Goal: Task Accomplishment & Management: Use online tool/utility

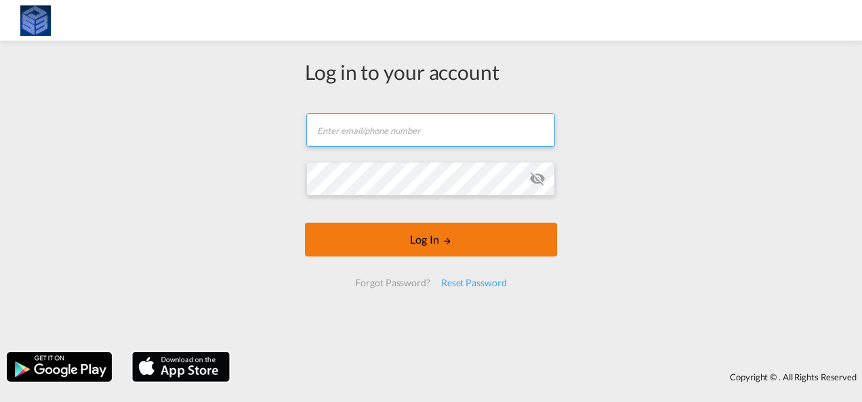
type input "[EMAIL_ADDRESS][DOMAIN_NAME]"
click at [498, 239] on button "Log In" at bounding box center [431, 240] width 252 height 34
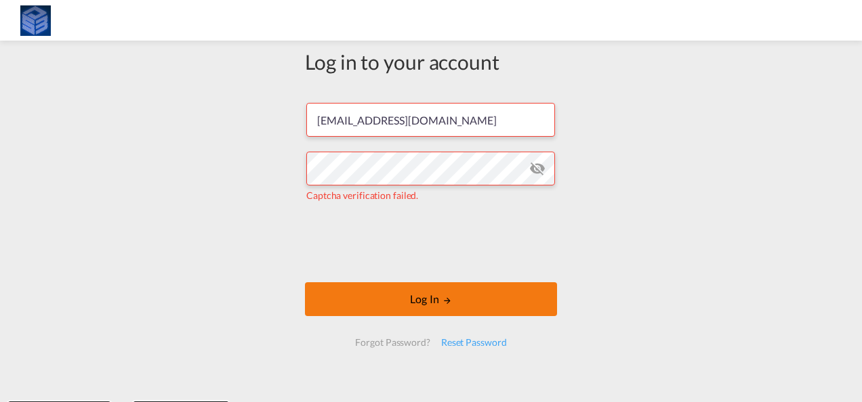
click at [458, 297] on button "Log In" at bounding box center [431, 300] width 252 height 34
click at [406, 285] on button "Log In" at bounding box center [431, 300] width 252 height 34
click at [382, 299] on button "Log In" at bounding box center [431, 300] width 252 height 34
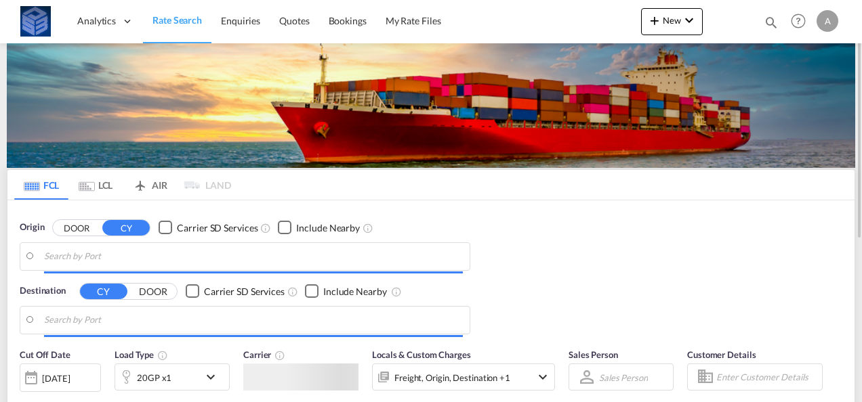
type input "[GEOGRAPHIC_DATA], [GEOGRAPHIC_DATA]"
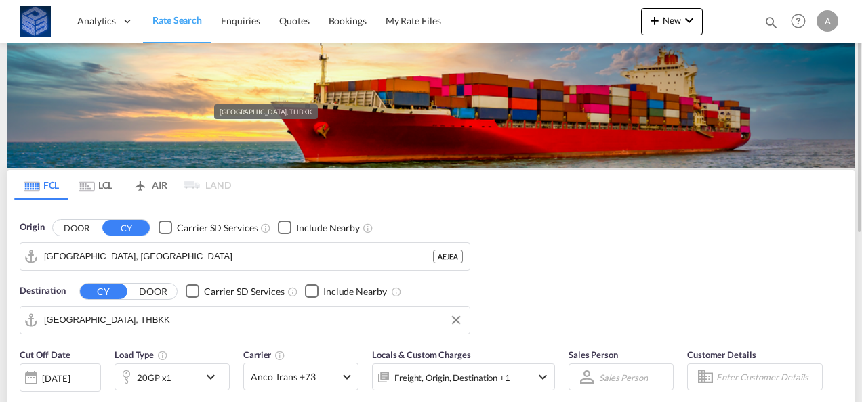
click at [138, 321] on input "[GEOGRAPHIC_DATA], THBKK" at bounding box center [253, 320] width 419 height 20
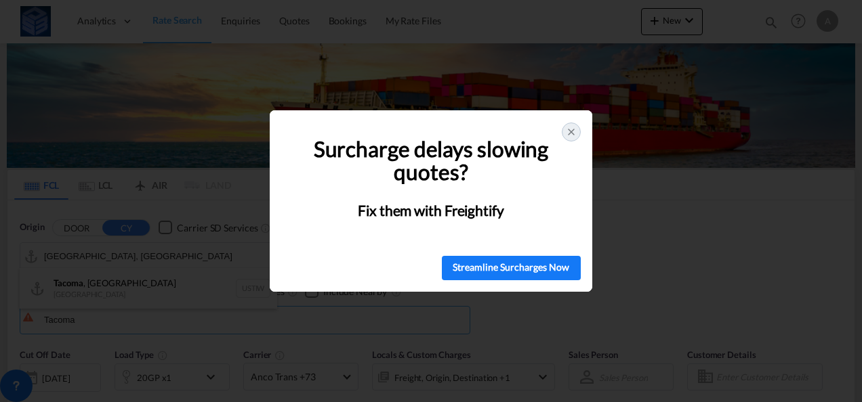
click at [571, 134] on icon at bounding box center [571, 132] width 11 height 11
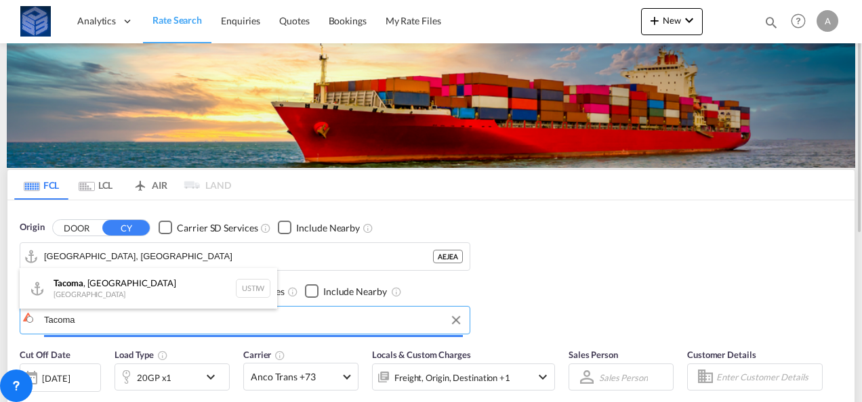
click at [119, 321] on body "Analytics Dashboard Rate Search Enquiries Quotes Bookings" at bounding box center [431, 201] width 862 height 402
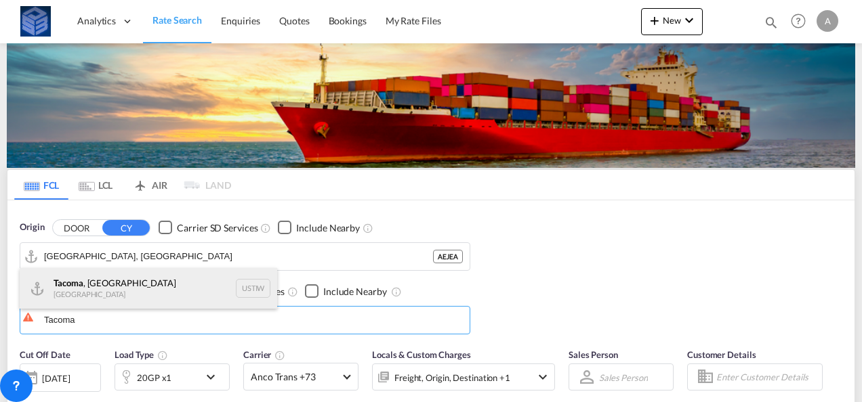
click at [111, 289] on div "Tacoma , [GEOGRAPHIC_DATA] [GEOGRAPHIC_DATA] [GEOGRAPHIC_DATA]" at bounding box center [148, 288] width 257 height 41
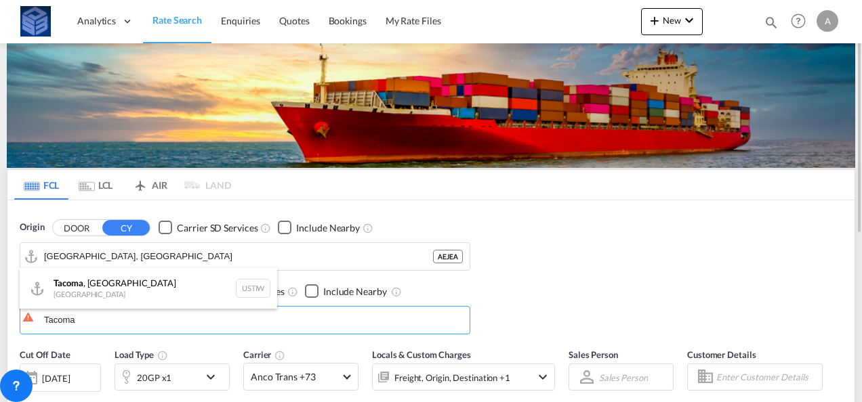
type input "Tacoma, [GEOGRAPHIC_DATA], USTIW"
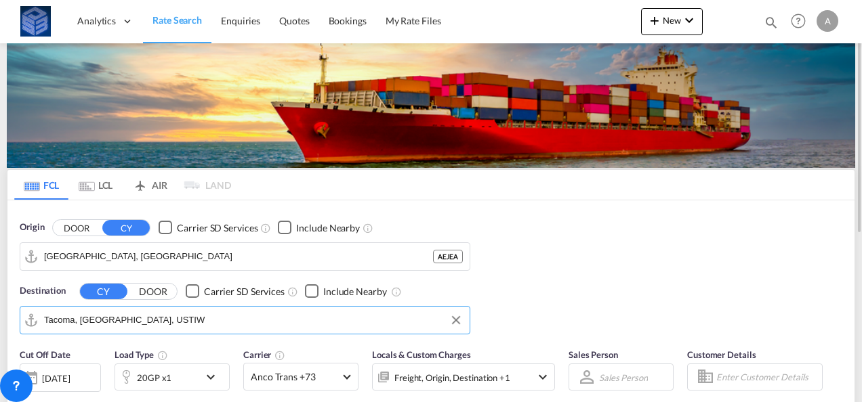
scroll to position [135, 0]
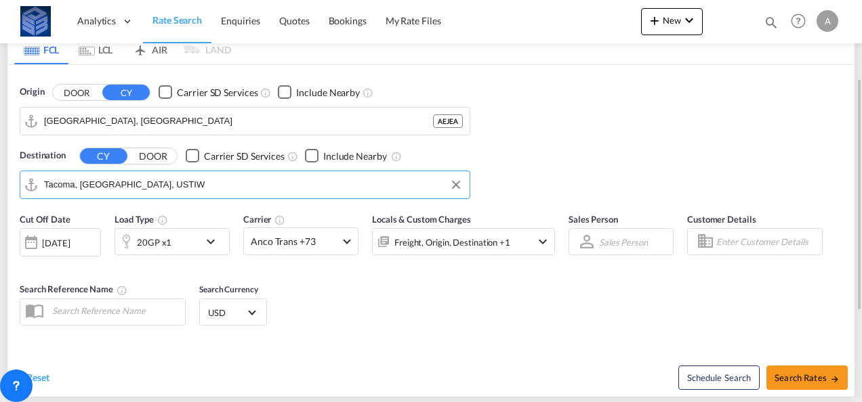
click at [191, 244] on div "20GP x1" at bounding box center [157, 241] width 84 height 27
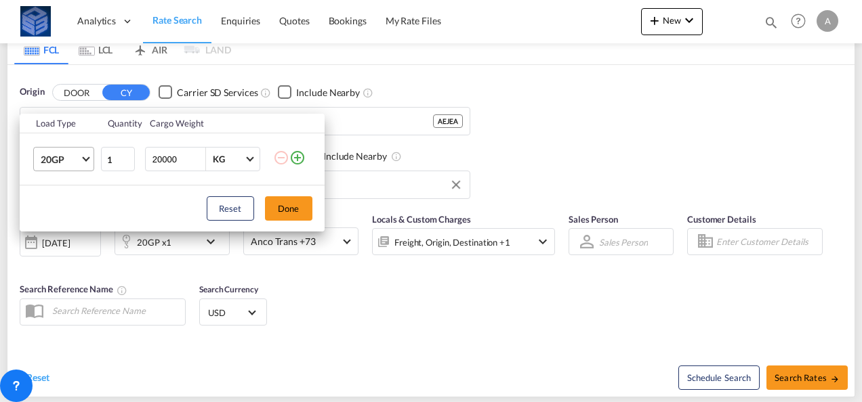
click at [77, 157] on span "20GP" at bounding box center [60, 160] width 39 height 14
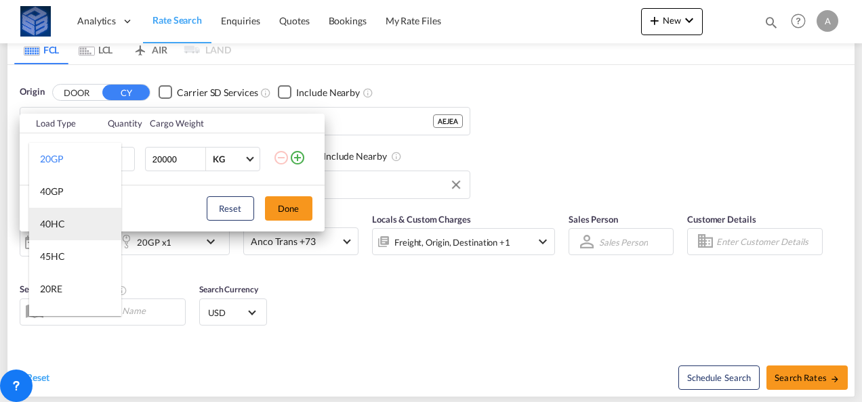
click at [72, 221] on md-option "40HC" at bounding box center [75, 224] width 92 height 33
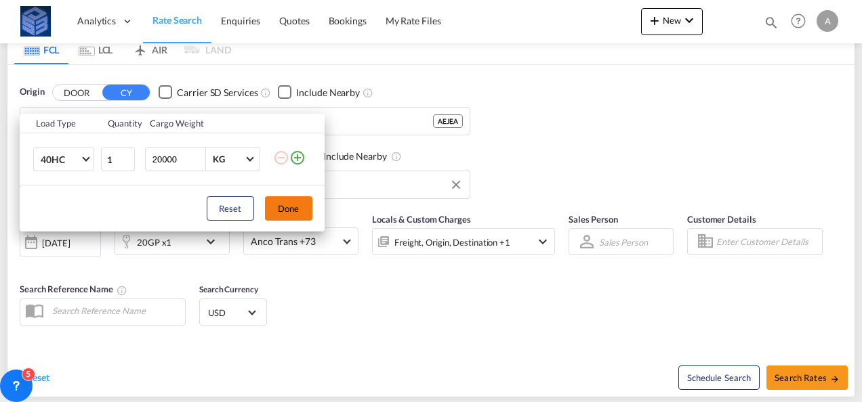
click at [287, 205] on button "Done" at bounding box center [288, 208] width 47 height 24
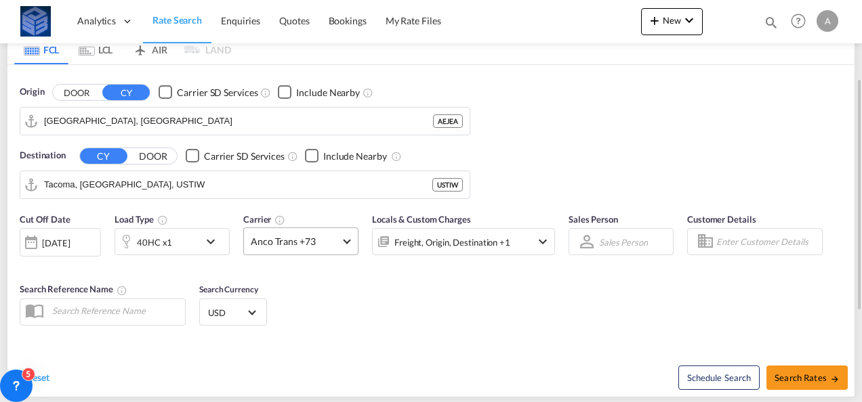
click at [326, 241] on span "Anco Trans +73" at bounding box center [295, 242] width 88 height 14
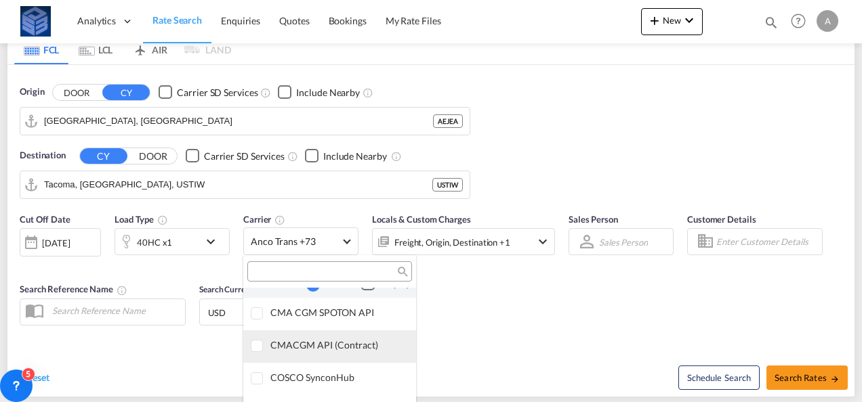
scroll to position [0, 0]
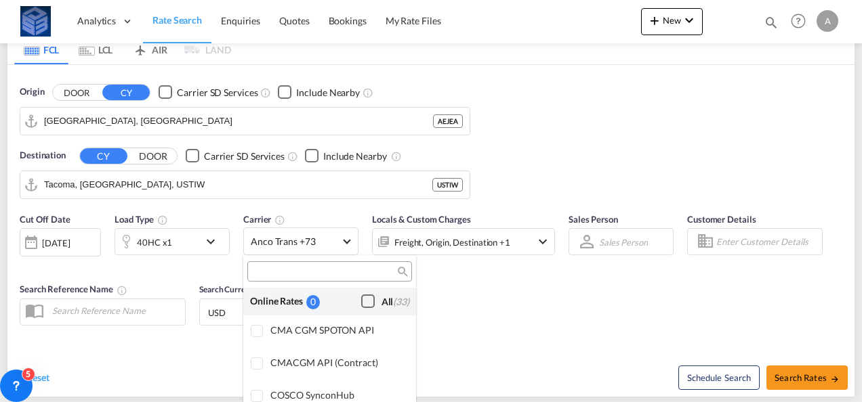
click at [361, 298] on div "Checkbox No Ink" at bounding box center [368, 302] width 14 height 14
click at [612, 318] on md-backdrop at bounding box center [431, 201] width 862 height 402
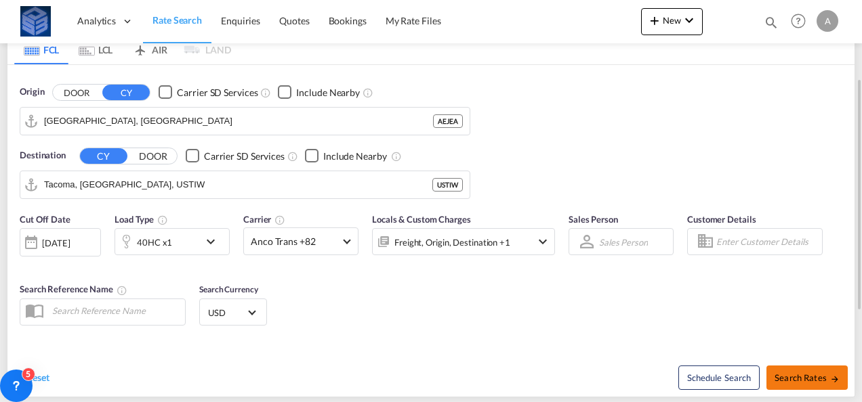
click at [817, 369] on button "Search Rates" at bounding box center [806, 378] width 81 height 24
type input "AEJEA to USTIW / [DATE]"
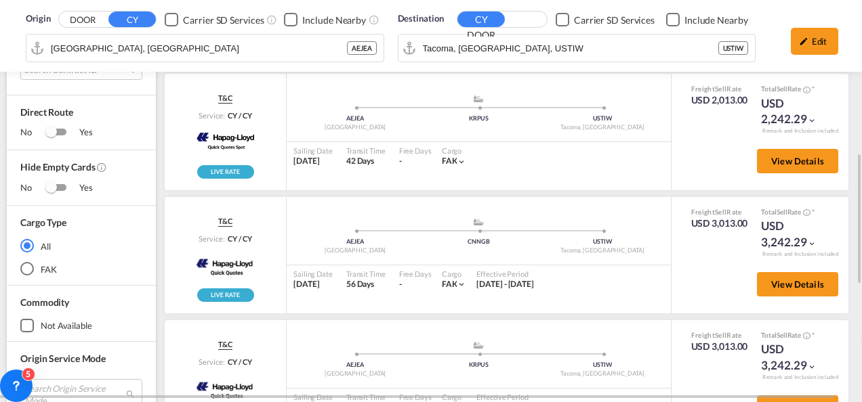
scroll to position [835, 0]
